Goal: Find specific page/section: Find specific page/section

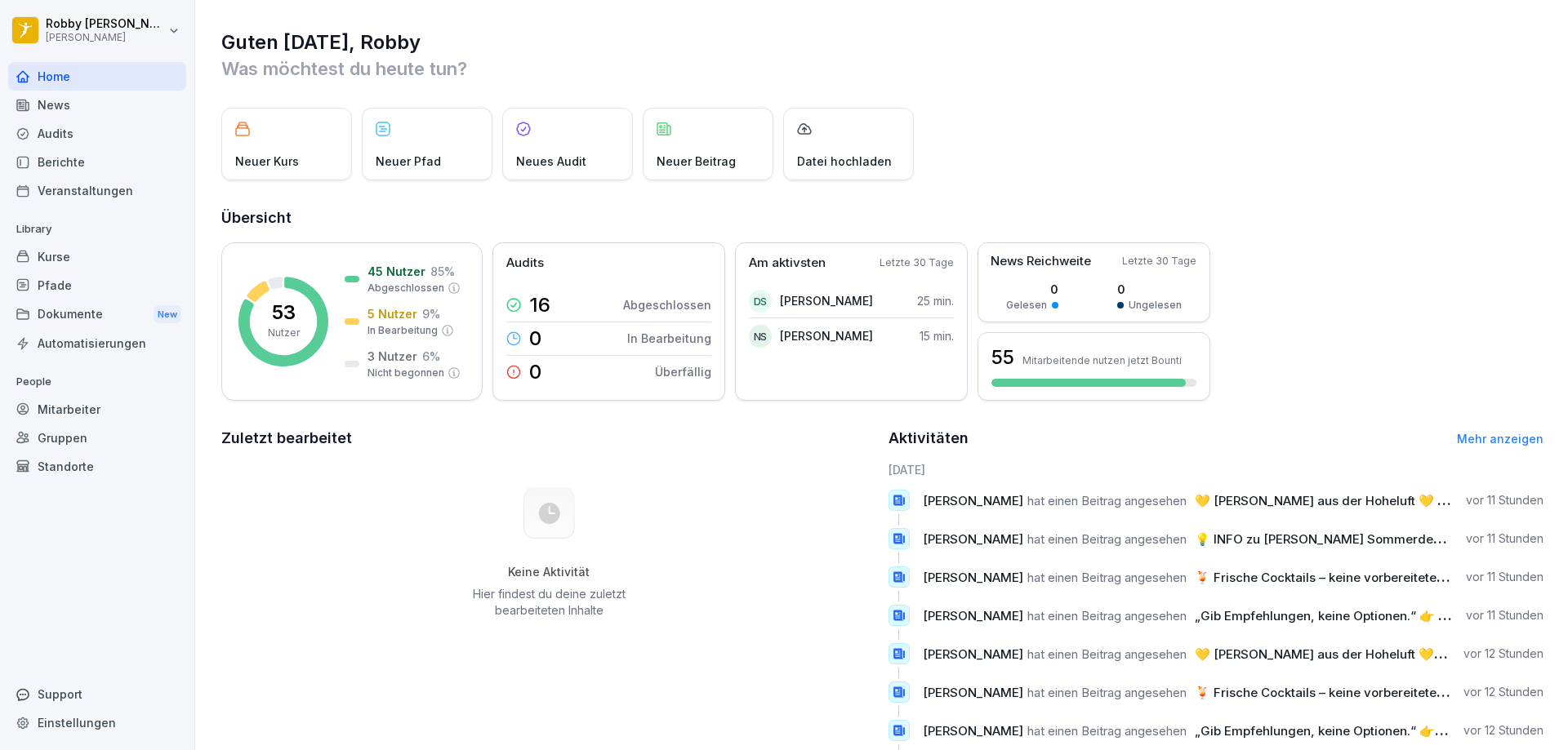
click at [59, 133] on div "Audits" at bounding box center [96, 133] width 178 height 28
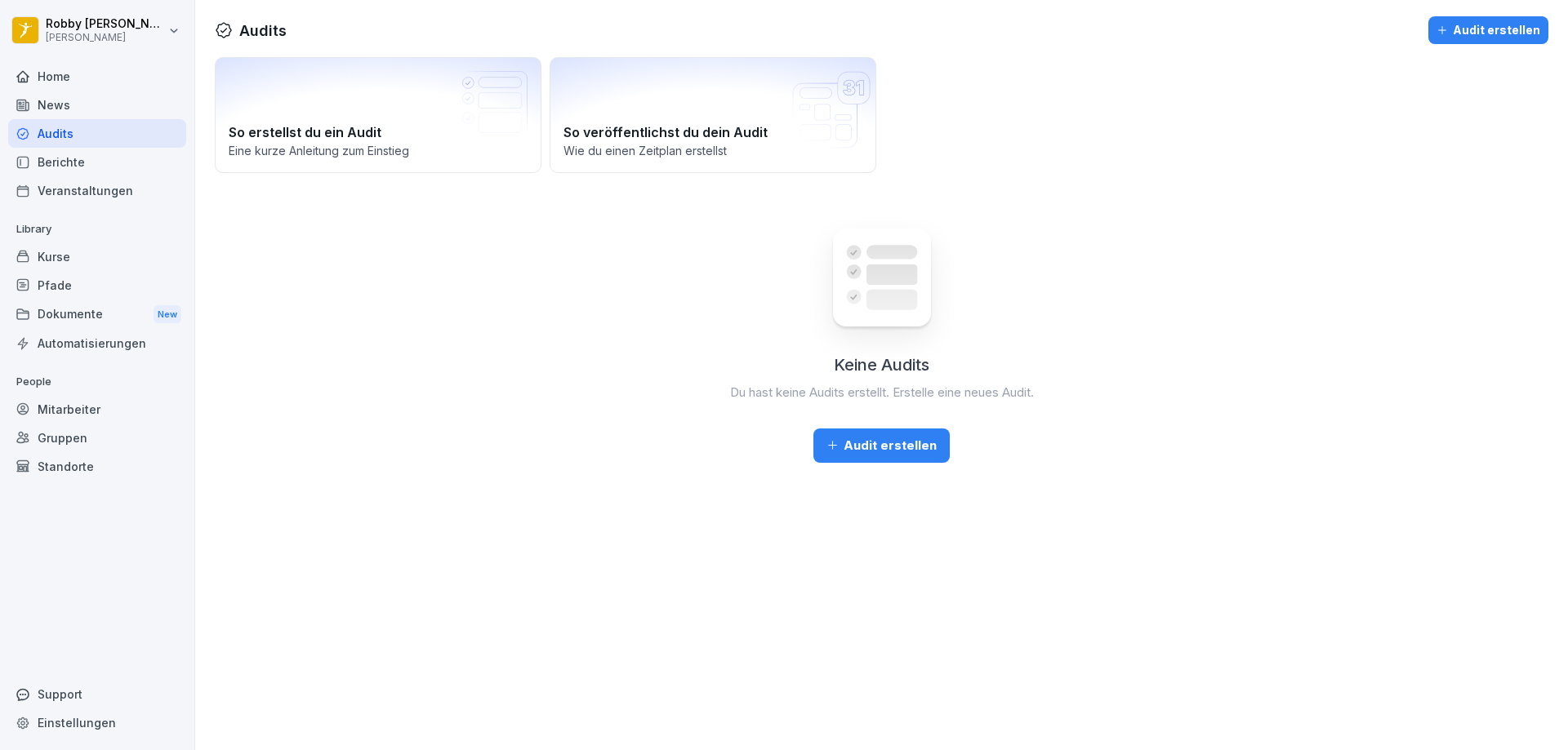
drag, startPoint x: 247, startPoint y: 301, endPoint x: 605, endPoint y: 280, distance: 358.6
click at [605, 280] on div "Keine Audits Du hast keine Audits erstellt. Erstelle eine neues Audit. Audit er…" at bounding box center [881, 332] width 1334 height 261
click at [65, 83] on div "Home" at bounding box center [96, 76] width 178 height 28
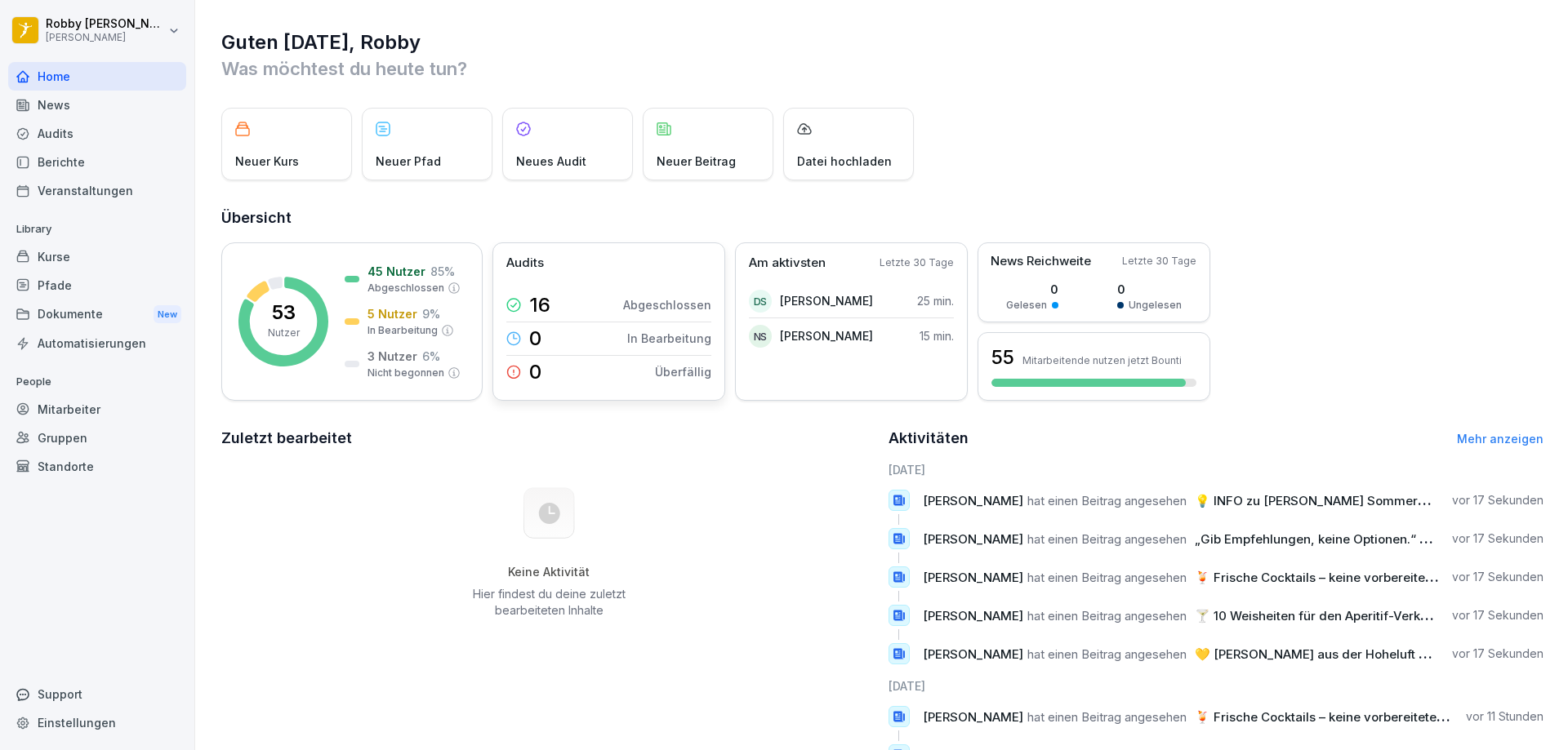
click at [541, 305] on p "16" at bounding box center [540, 305] width 21 height 19
